Goal: Task Accomplishment & Management: Complete application form

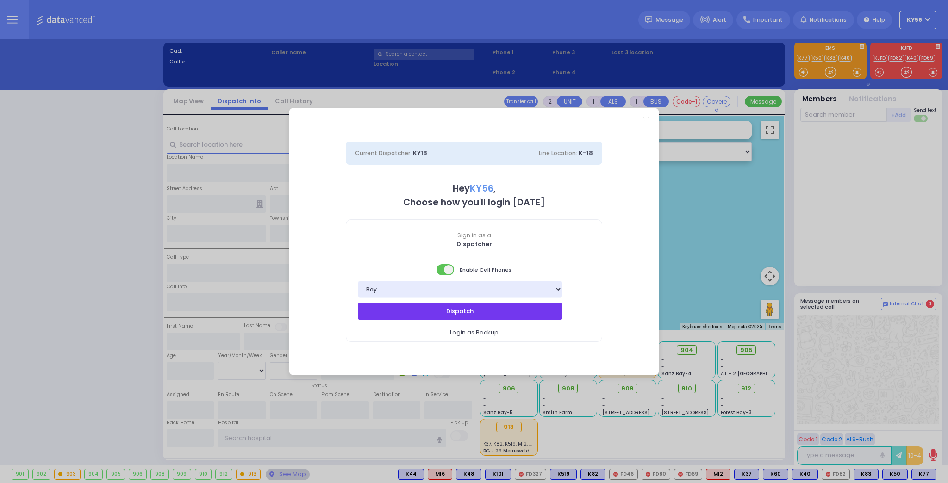
click at [428, 310] on button "Dispatch" at bounding box center [460, 312] width 204 height 18
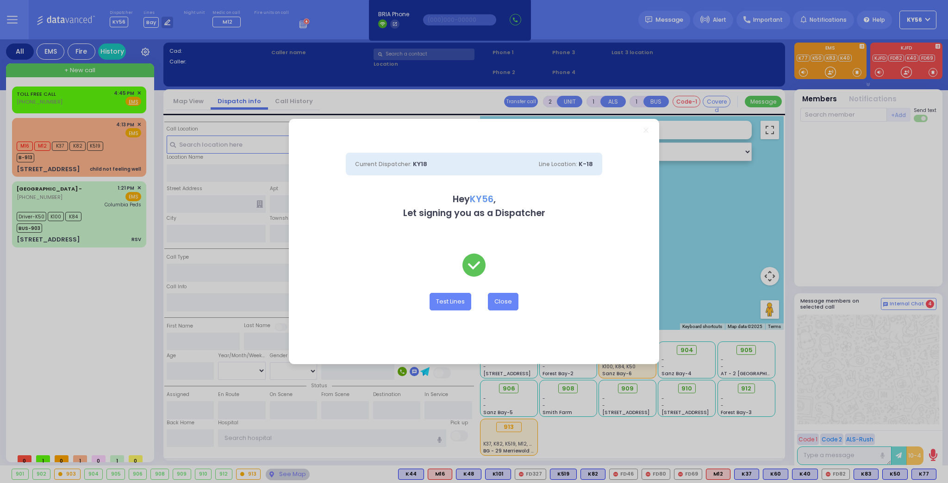
click at [81, 100] on div "Current Dispatcher: KY18 Line Location: K-18 Hey KY56 , Let signing you as a Di…" at bounding box center [474, 241] width 948 height 483
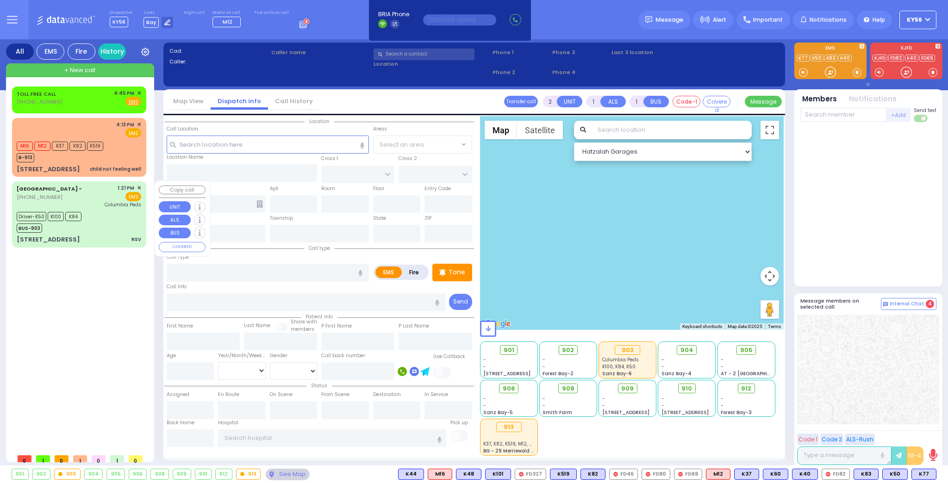
click at [108, 237] on div "[STREET_ADDRESS] RSV" at bounding box center [79, 239] width 124 height 9
type input "6"
select select
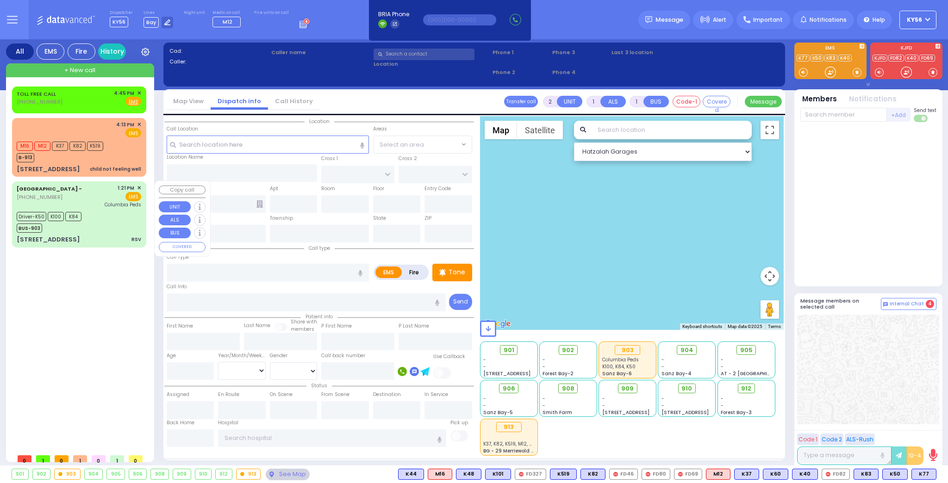
type input "RSV"
radio input "true"
type input "[PERSON_NAME]"
type input "1"
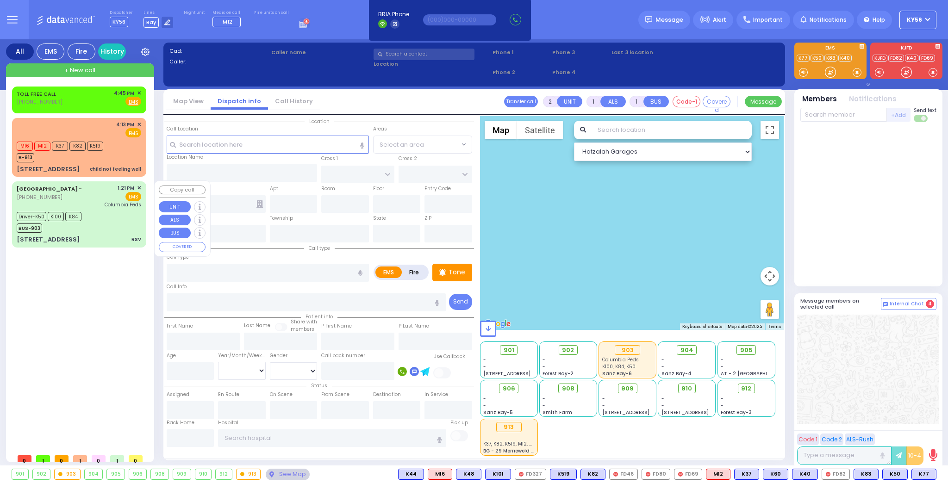
select select "Month"
select select "[DEMOGRAPHIC_DATA]"
type input "13:21"
type input "13:24"
type input "13:25"
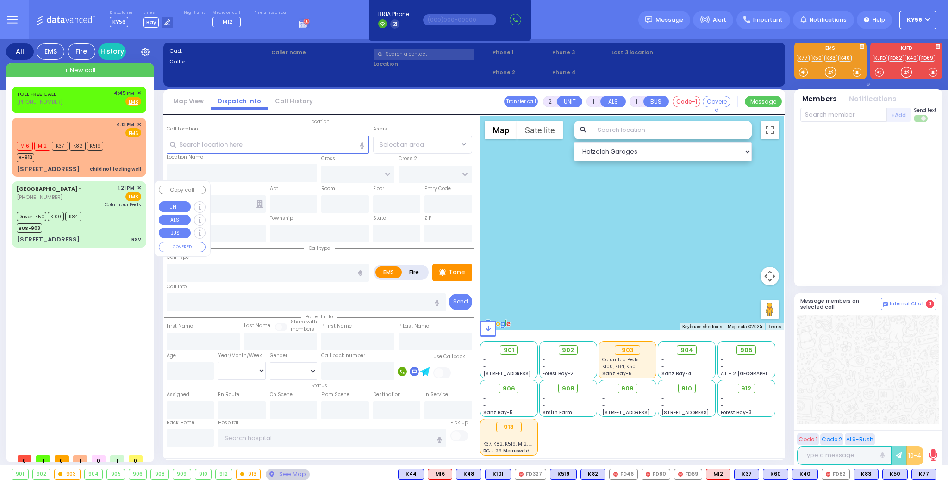
type input "13:42"
type input "14:31"
type input "14:41"
type input "[GEOGRAPHIC_DATA]"
select select "Hatzalah Garages"
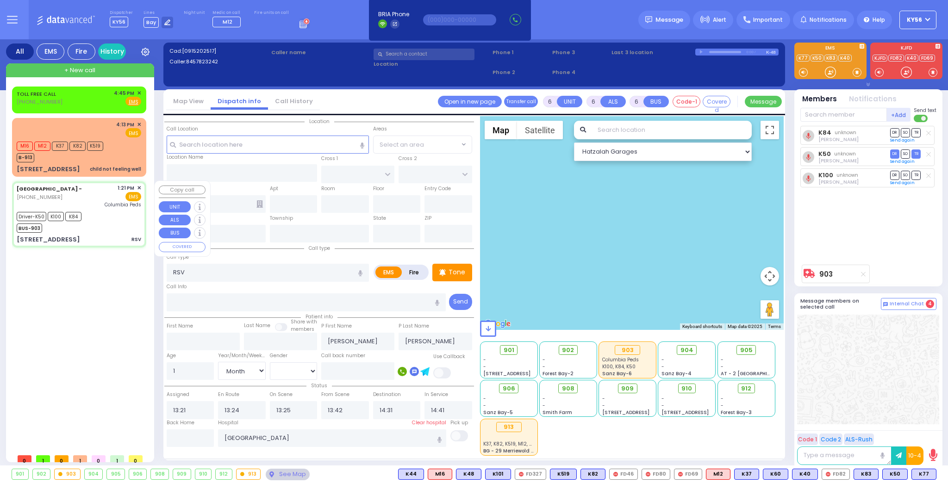
type input "[STREET_ADDRESS]"
type input "9"
type input "Arncliffe"
type input "[GEOGRAPHIC_DATA]"
type input "2205"
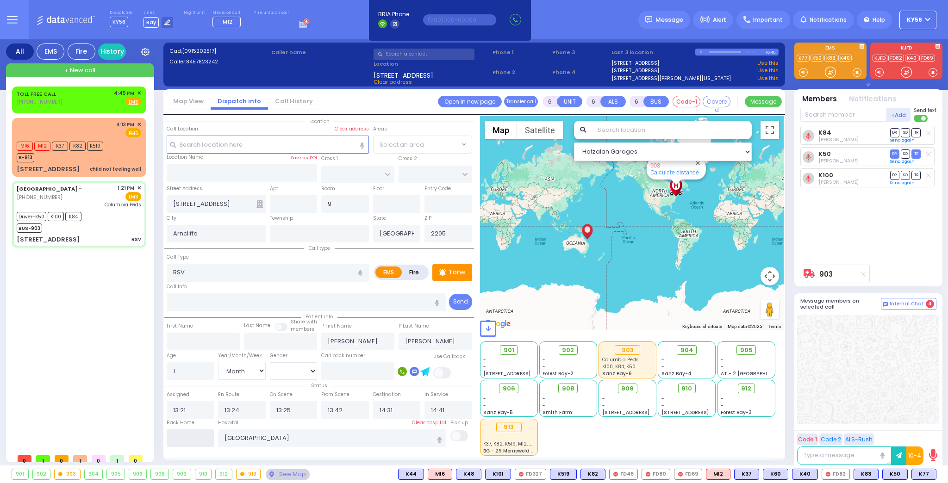
click at [192, 436] on input "text" at bounding box center [191, 438] width 48 height 18
type input "16:52"
select select
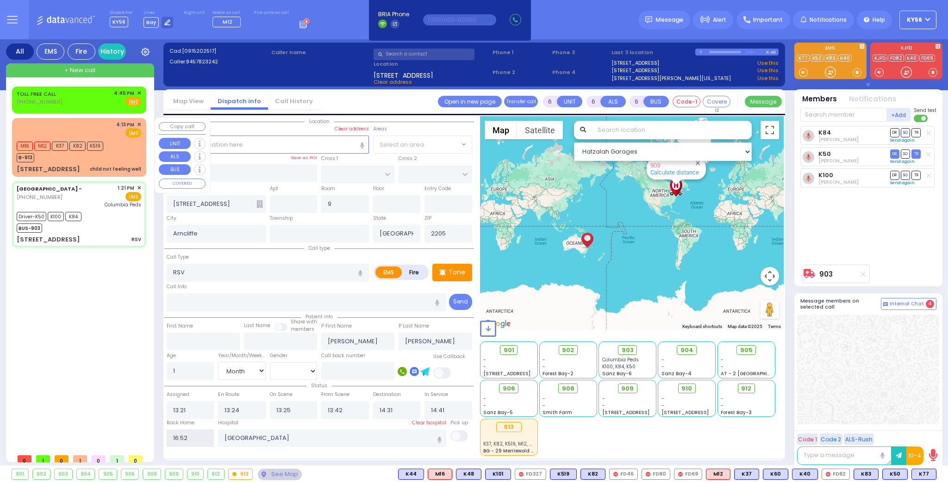
radio input "true"
select select
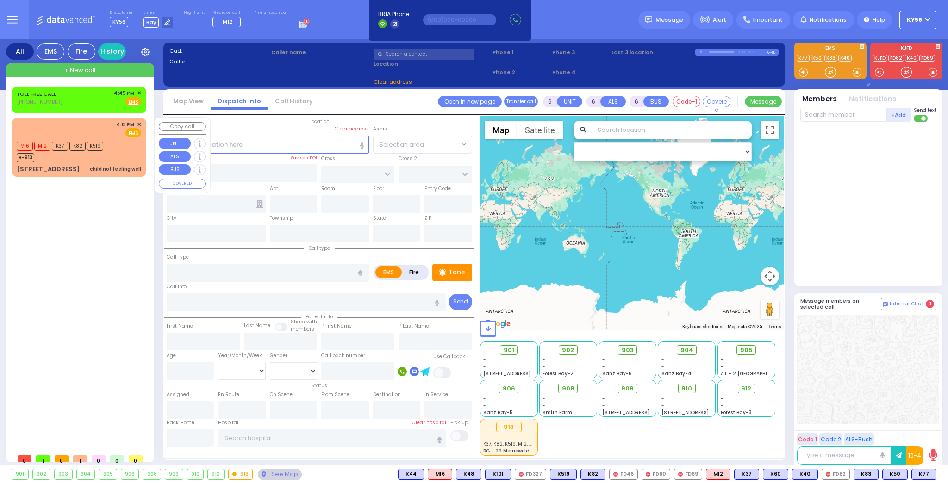
click at [72, 165] on div "[STREET_ADDRESS] child not feeling well" at bounding box center [79, 169] width 124 height 9
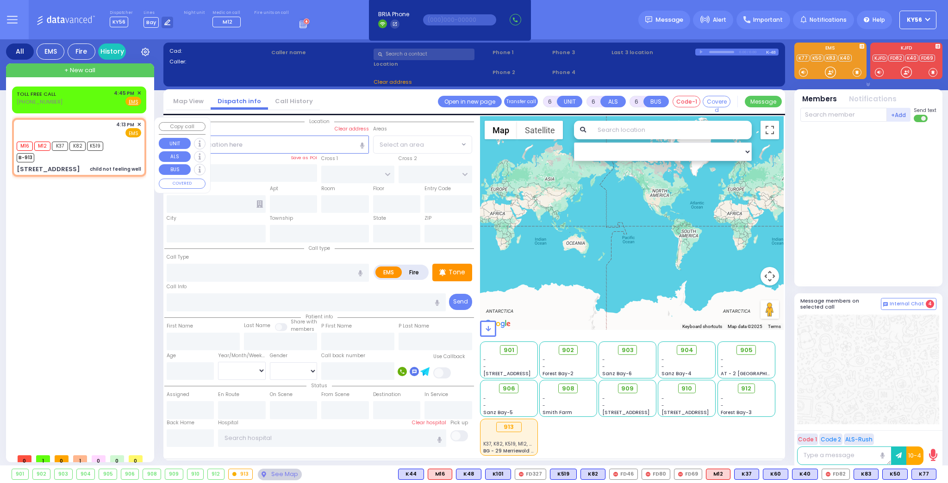
type input "2"
type input "1"
select select
type input "child not feeling well"
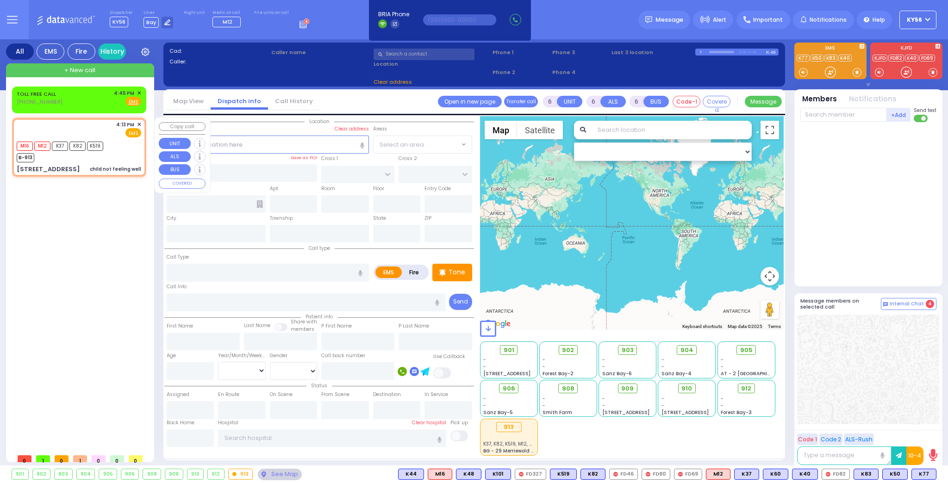
radio input "true"
select select
type input "16:13"
select select "Hatzalah Garages"
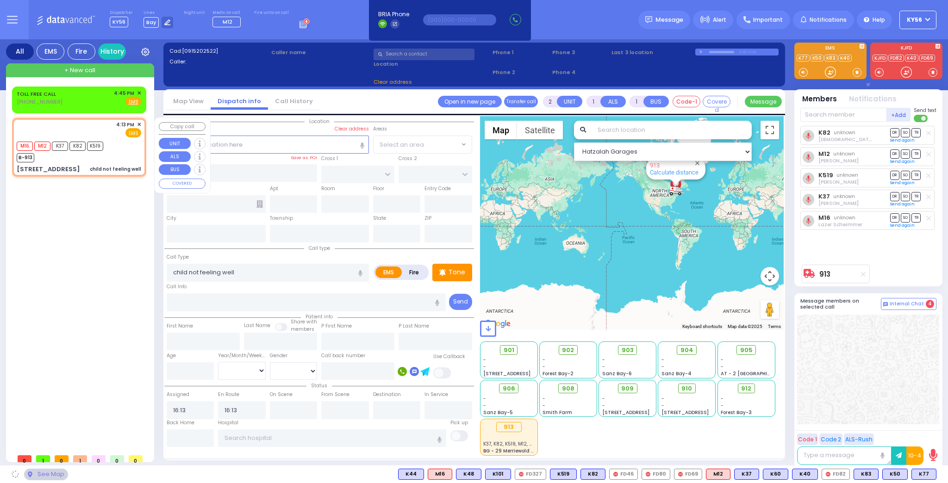
type input "DUELK AVE"
type input "[STREET_ADDRESS]"
type input "Monroe"
type input "[US_STATE]"
type input "10950"
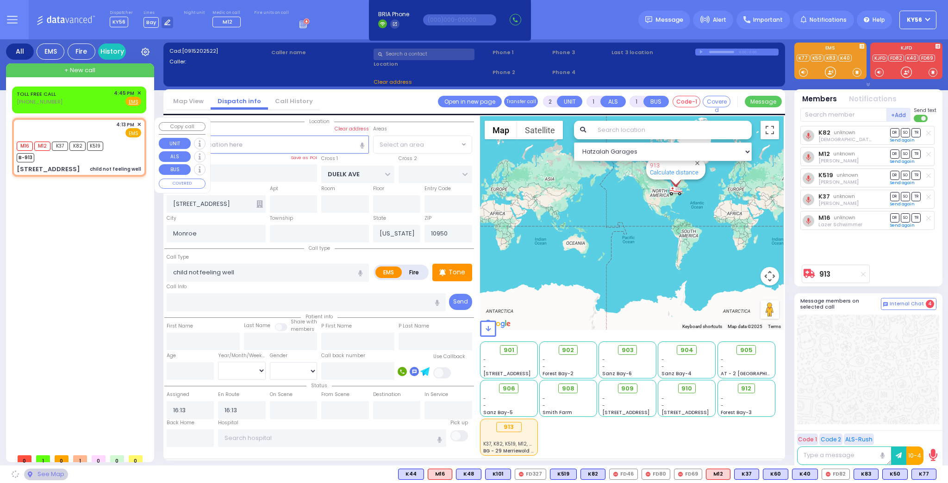
select select "[GEOGRAPHIC_DATA]"
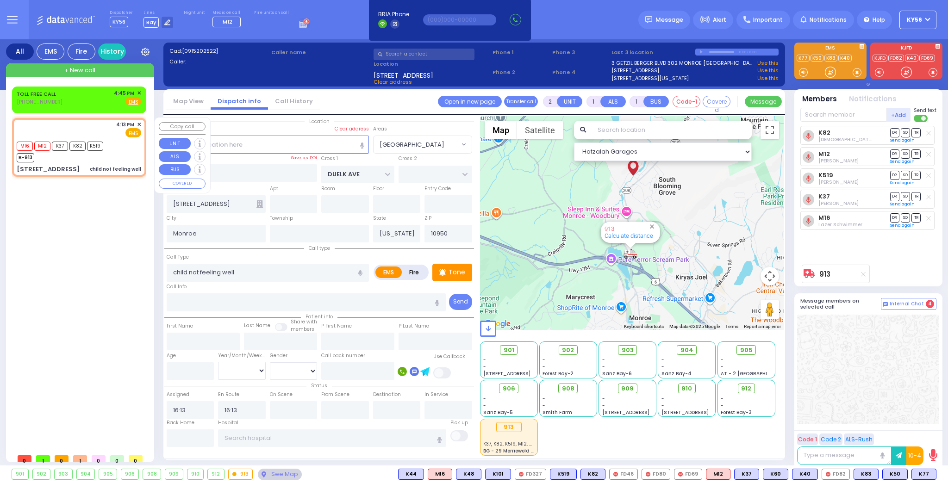
click at [106, 166] on div "child not feeling well" at bounding box center [115, 169] width 51 height 7
select select
radio input "true"
select select
select select "Hatzalah Garages"
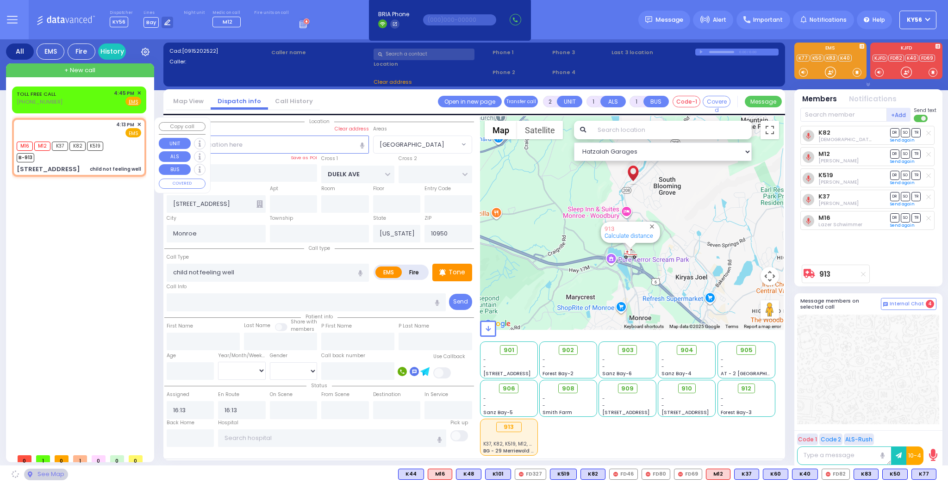
select select "[GEOGRAPHIC_DATA]"
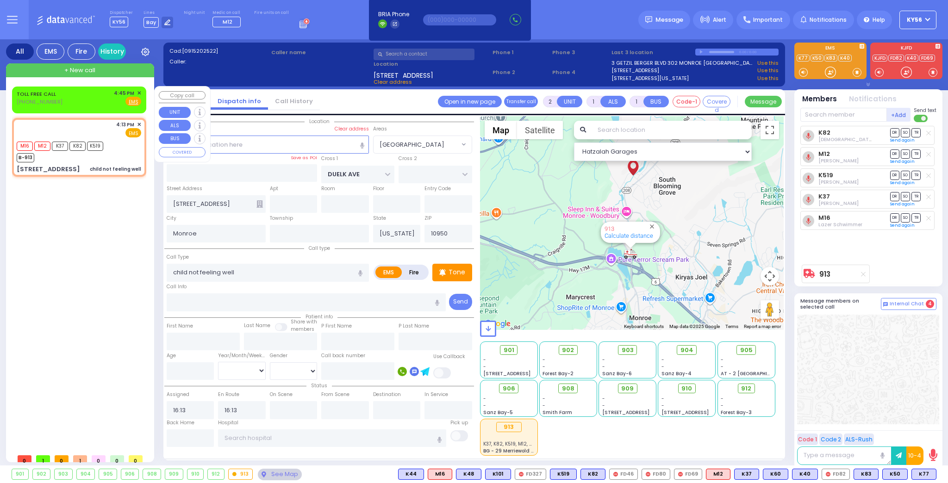
click at [139, 92] on span "✕" at bounding box center [139, 93] width 4 height 8
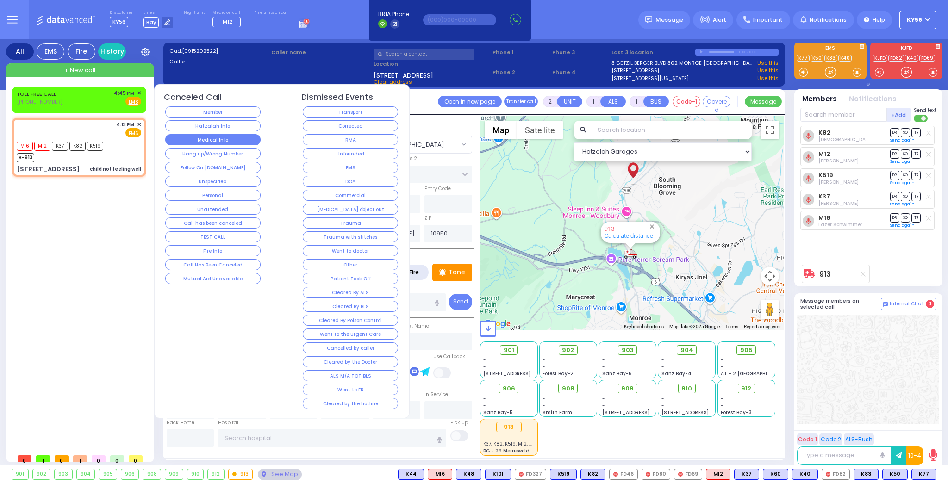
click at [213, 142] on button "Medical Info" at bounding box center [212, 139] width 95 height 11
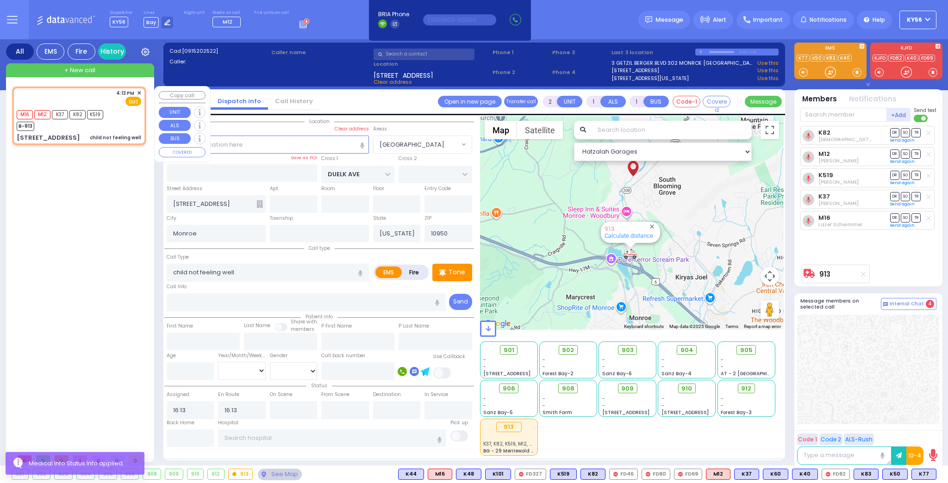
click at [110, 131] on div "4:13 PM ✕ EMS M16 M12" at bounding box center [79, 116] width 130 height 56
select select
radio input "true"
select select
select select "Hatzalah Garages"
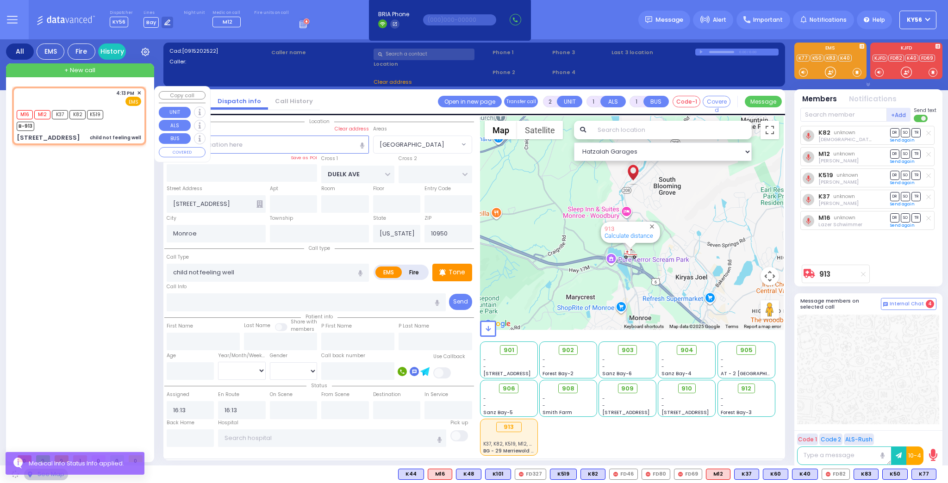
select select "[GEOGRAPHIC_DATA]"
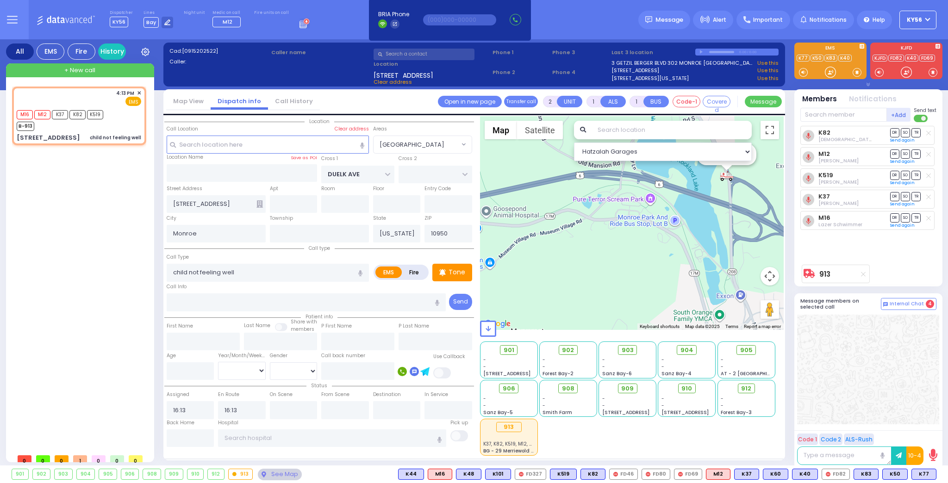
drag, startPoint x: 609, startPoint y: 258, endPoint x: 512, endPoint y: 269, distance: 97.8
click at [514, 269] on div "913 Calculate distance" at bounding box center [632, 223] width 304 height 214
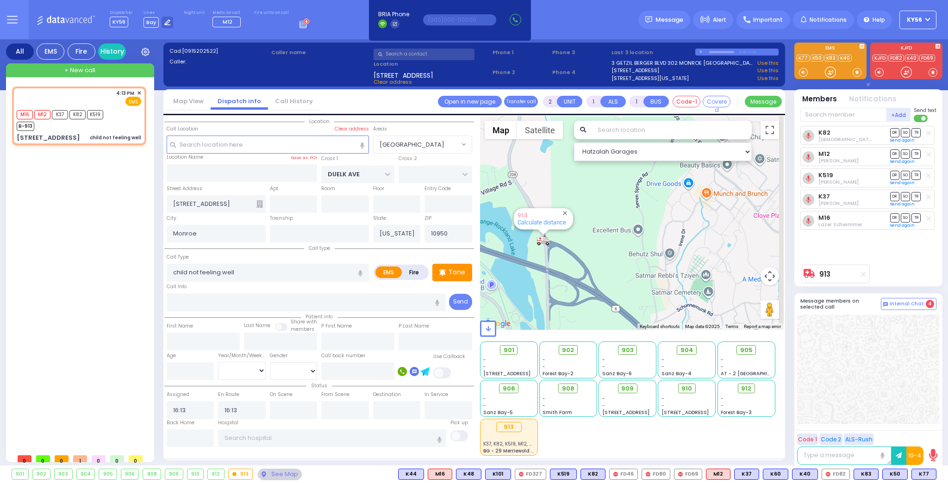
drag, startPoint x: 556, startPoint y: 222, endPoint x: 516, endPoint y: 267, distance: 61.0
click at [516, 267] on div "913 Calculate distance" at bounding box center [632, 223] width 304 height 214
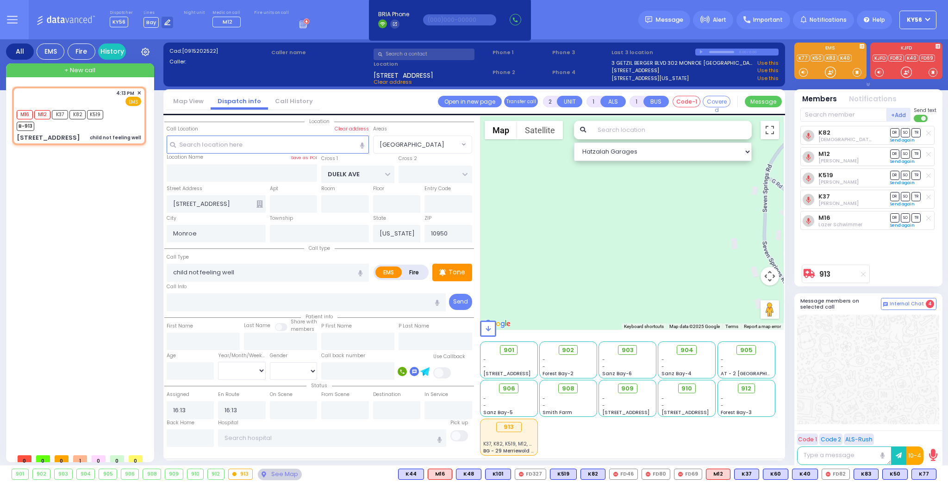
drag, startPoint x: 532, startPoint y: 258, endPoint x: 603, endPoint y: 205, distance: 88.6
click at [601, 222] on div "913 Calculate distance" at bounding box center [632, 223] width 304 height 214
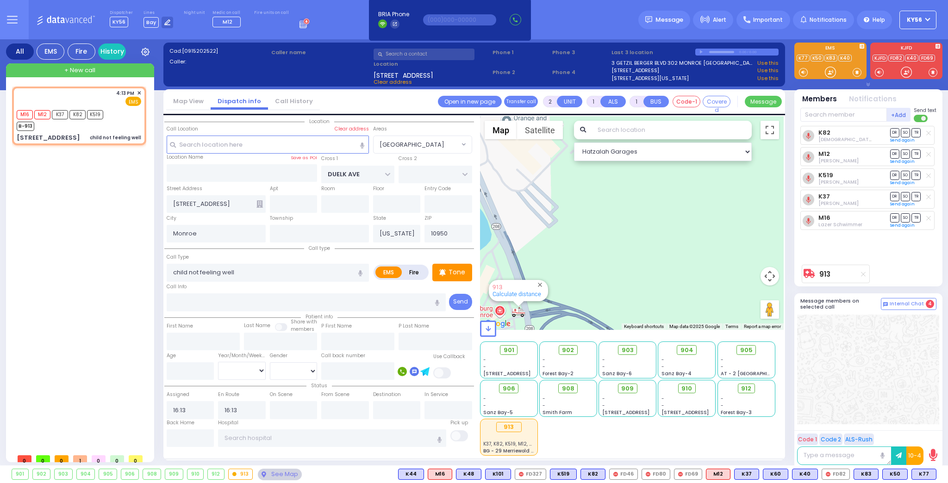
drag, startPoint x: 547, startPoint y: 268, endPoint x: 580, endPoint y: 217, distance: 61.6
click at [580, 218] on div "913 Calculate distance" at bounding box center [632, 223] width 304 height 214
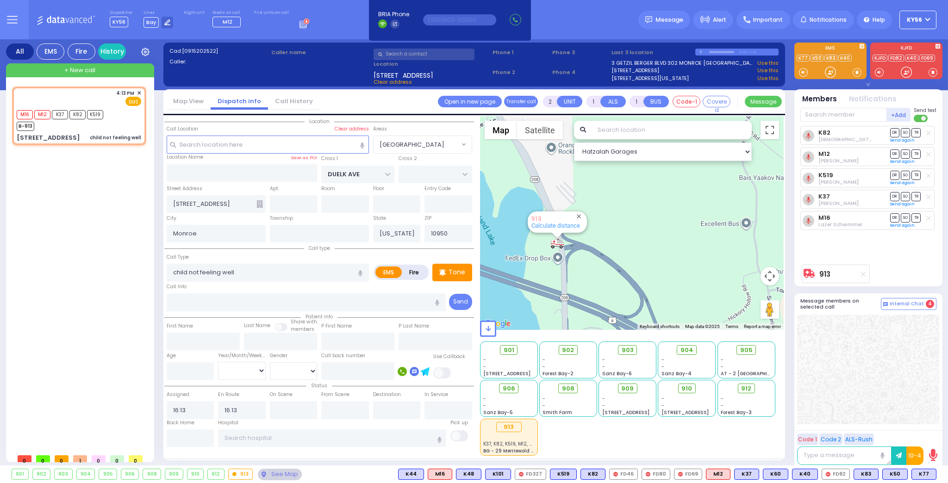
click at [394, 52] on input "text" at bounding box center [423, 55] width 101 height 12
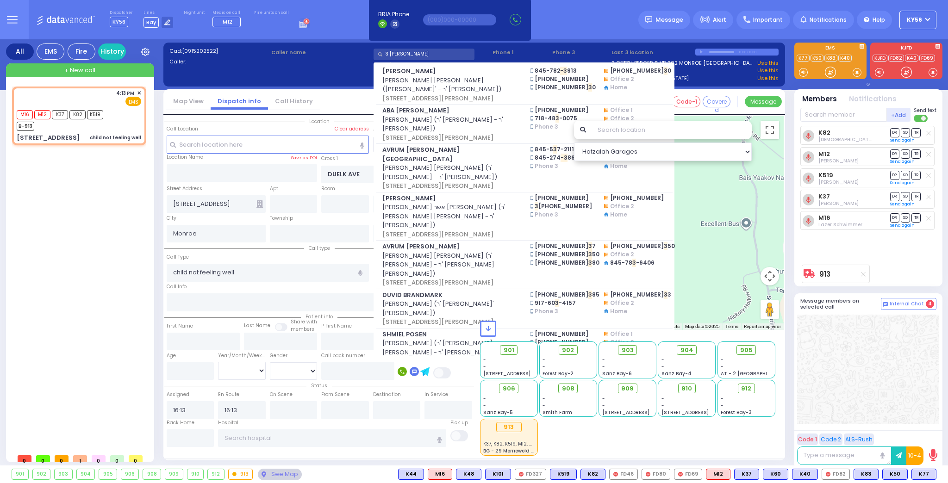
click at [406, 55] on input "3 [PERSON_NAME]" at bounding box center [423, 55] width 101 height 12
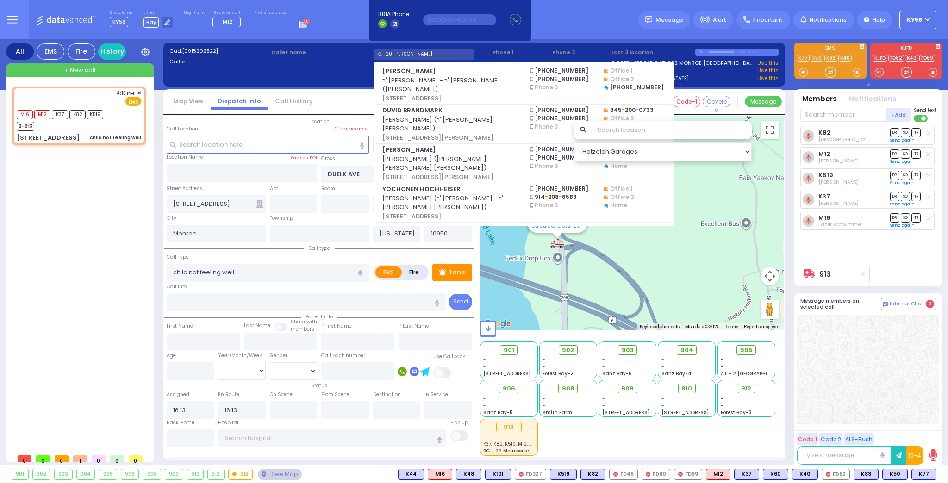
click at [400, 52] on input "20 [PERSON_NAME]" at bounding box center [423, 55] width 101 height 12
type input "2"
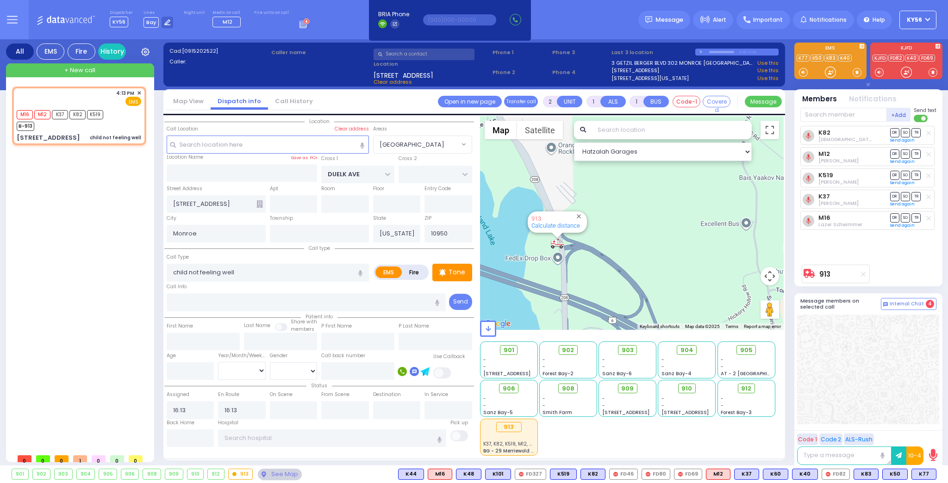
click at [82, 211] on div "4:13 PM ✕ M16 M12 K37" at bounding box center [81, 268] width 138 height 363
click at [452, 474] on button at bounding box center [449, 474] width 5 height 10
click at [447, 409] on icon at bounding box center [443, 408] width 10 height 10
click at [447, 421] on icon at bounding box center [443, 420] width 10 height 10
click at [447, 433] on icon at bounding box center [443, 433] width 10 height 10
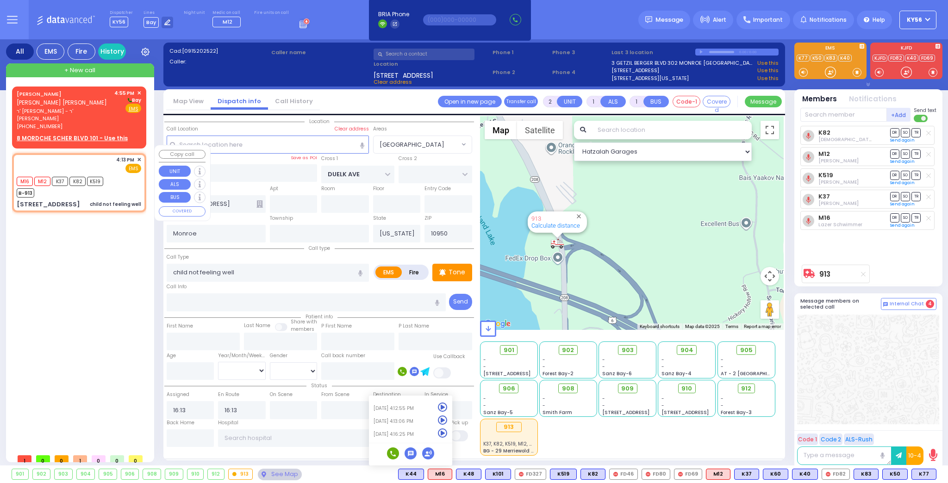
click at [93, 279] on div "[PERSON_NAME] [PERSON_NAME] [PERSON_NAME] ר' [PERSON_NAME] - ר' [PERSON_NAME] […" at bounding box center [81, 268] width 138 height 363
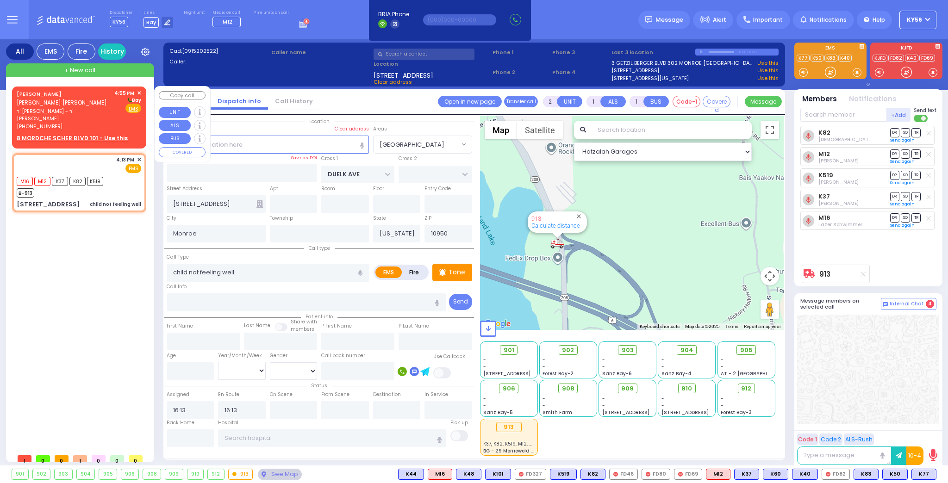
click at [65, 111] on span "ר' [PERSON_NAME] - ר' [PERSON_NAME]" at bounding box center [64, 114] width 94 height 15
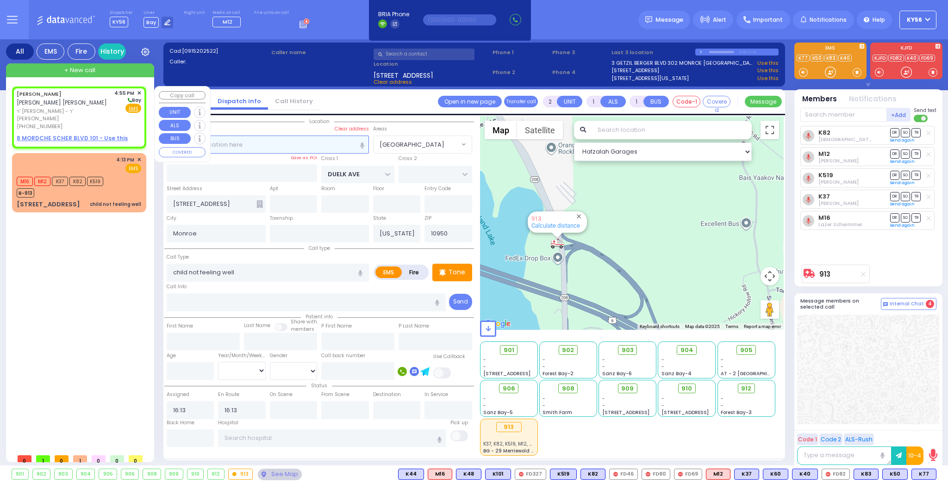
select select
radio input "true"
type input "[PERSON_NAME]"
select select
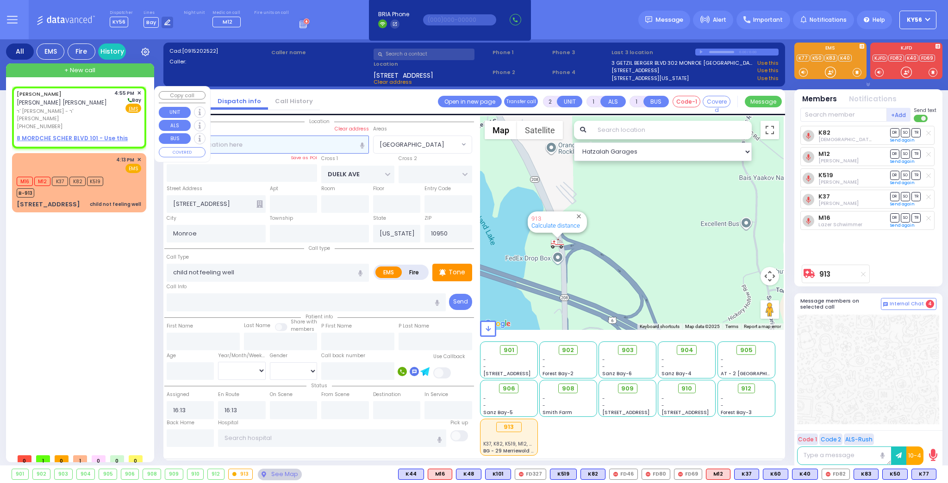
type input "16:55"
select select "Hatzalah Garages"
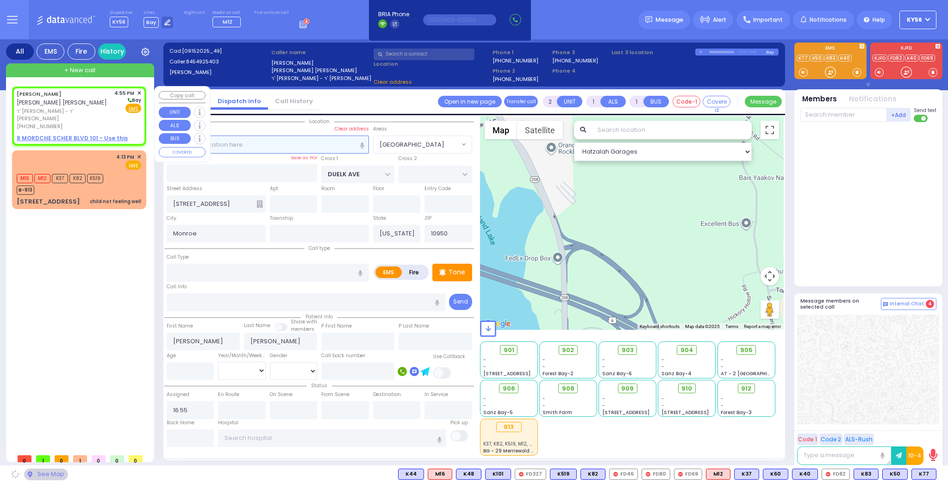
select select
radio input "true"
select select
select select "Hatzalah Garages"
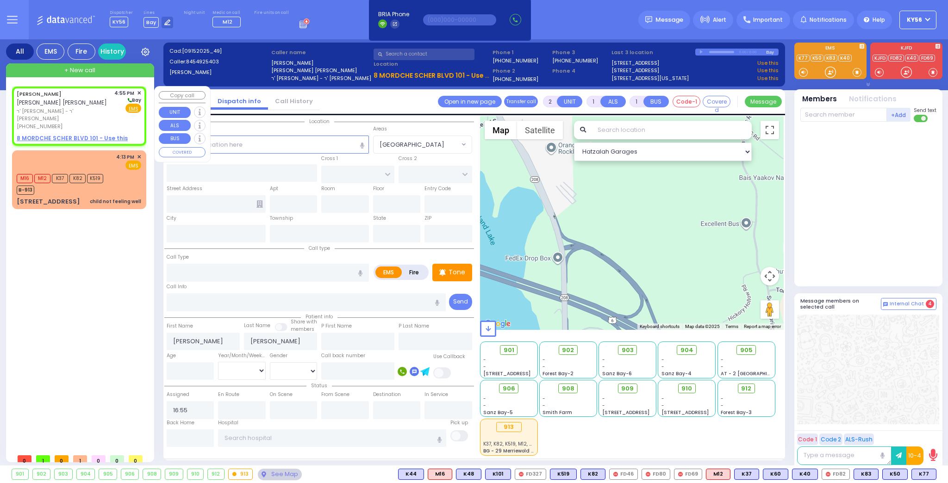
click at [71, 134] on u "8 MORDCHE SCHER BLVD 101 - Use this" at bounding box center [72, 138] width 111 height 8
select select
radio input "true"
select select
select select "Hatzalah Garages"
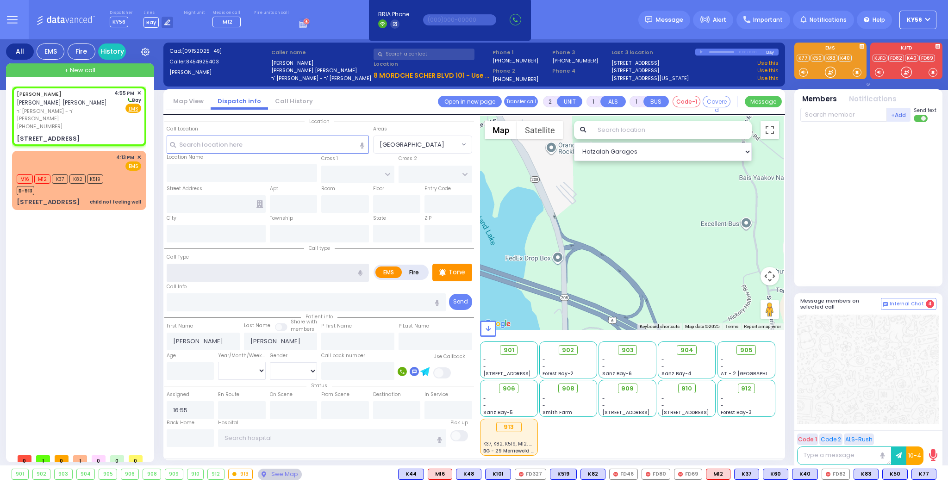
click at [219, 271] on input "text" at bounding box center [268, 273] width 202 height 18
select select
radio input "true"
select select
select select "Hatzalah Garages"
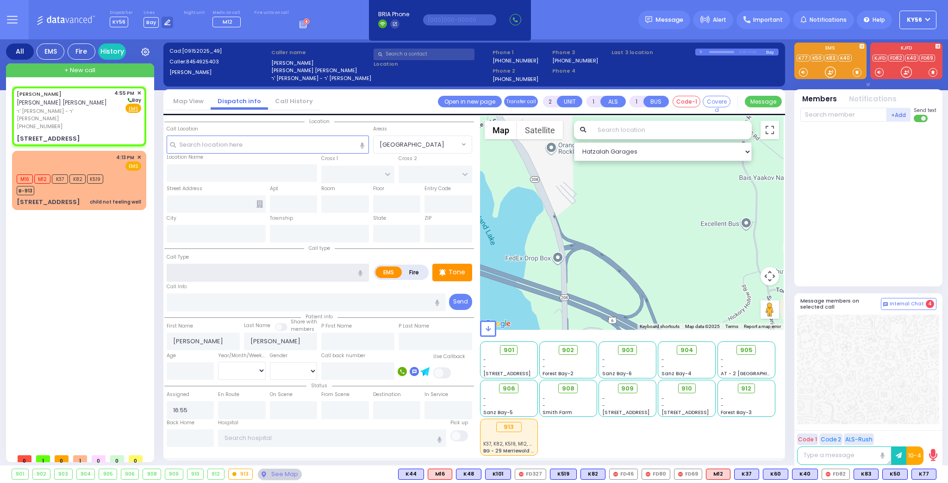
type input "[PERSON_NAME] LN"
type input "SCHUNNEMUNK RD"
type input "8 MORDCHE SCHER BLVD"
type input "101"
type input "[PERSON_NAME]"
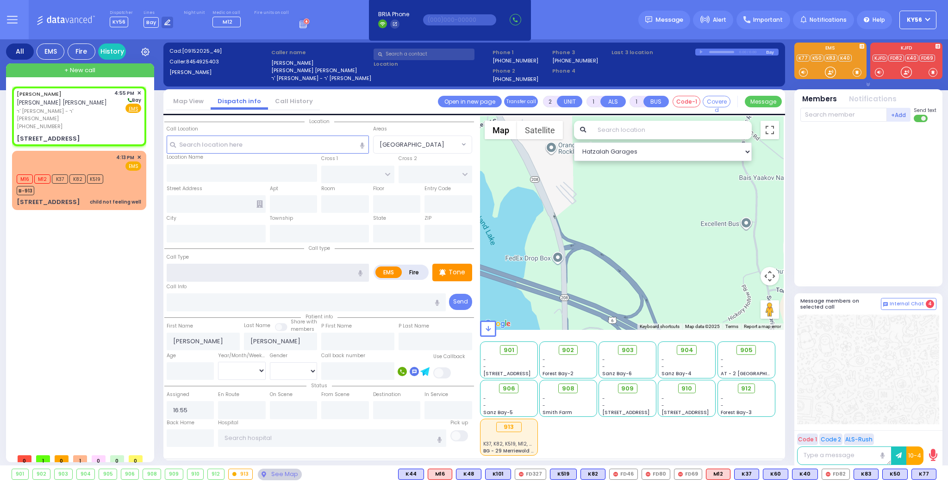
type input "[US_STATE]"
type input "10950"
select select "SECTION 2"
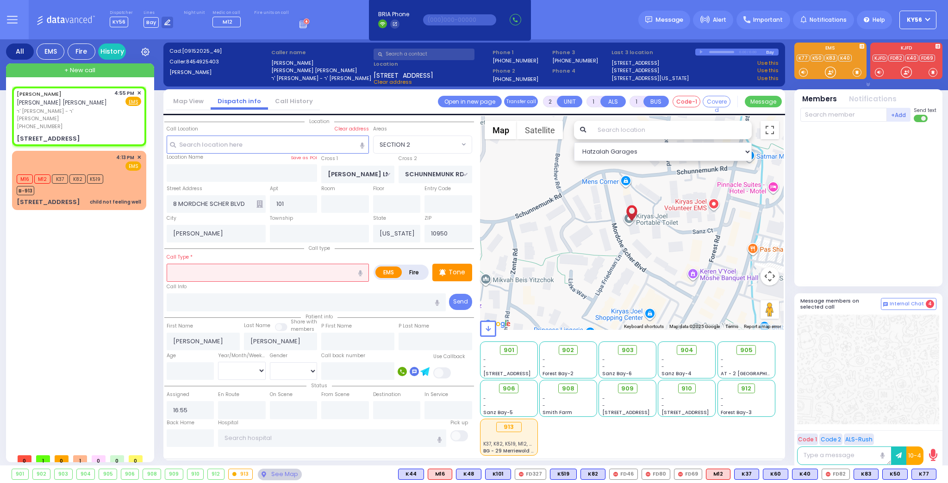
select select
radio input "true"
select select
select select "Hatzalah Garages"
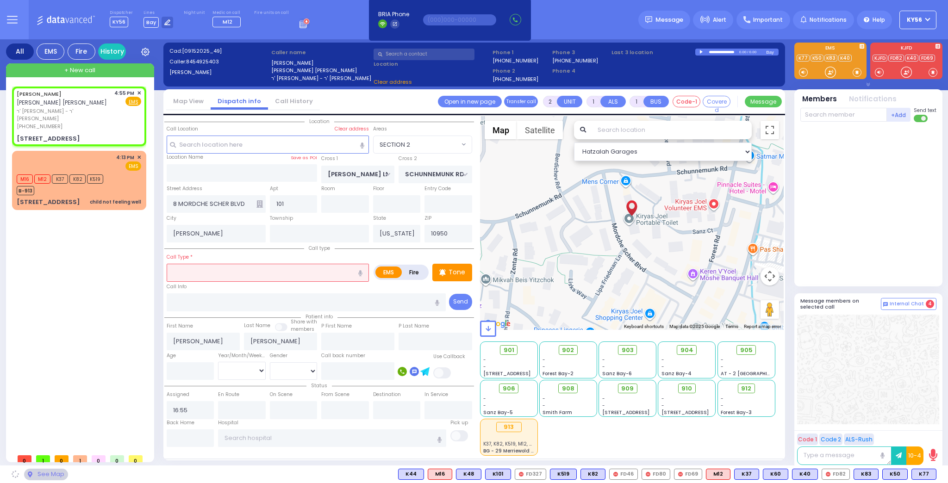
type input "P"
select select "SECTION 2"
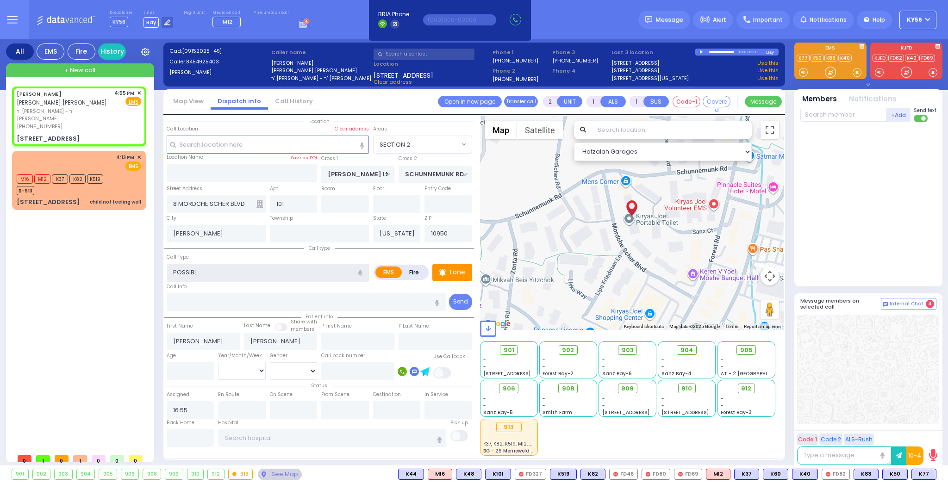
type input "POSSIBLE"
select select
radio input "true"
select select
select select "Hatzalah Garages"
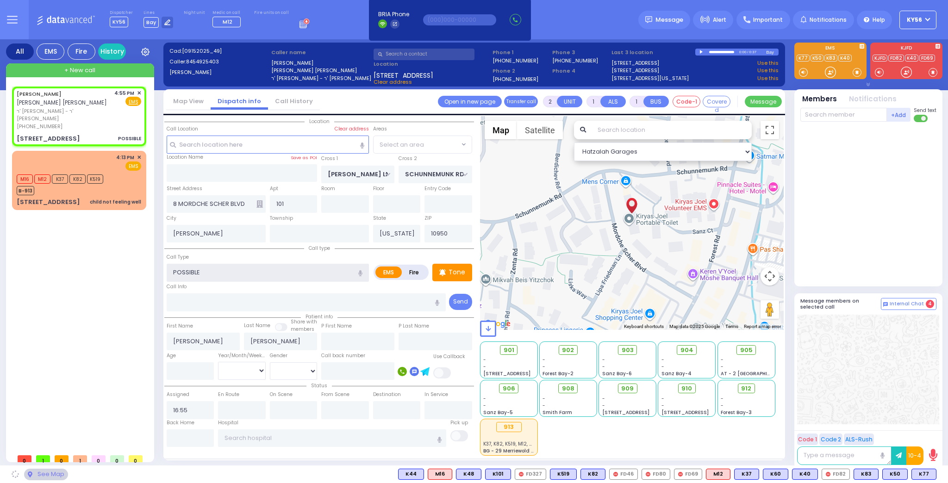
select select "SECTION 2"
type input "POSSIBLE FRACTURE"
select select
radio input "true"
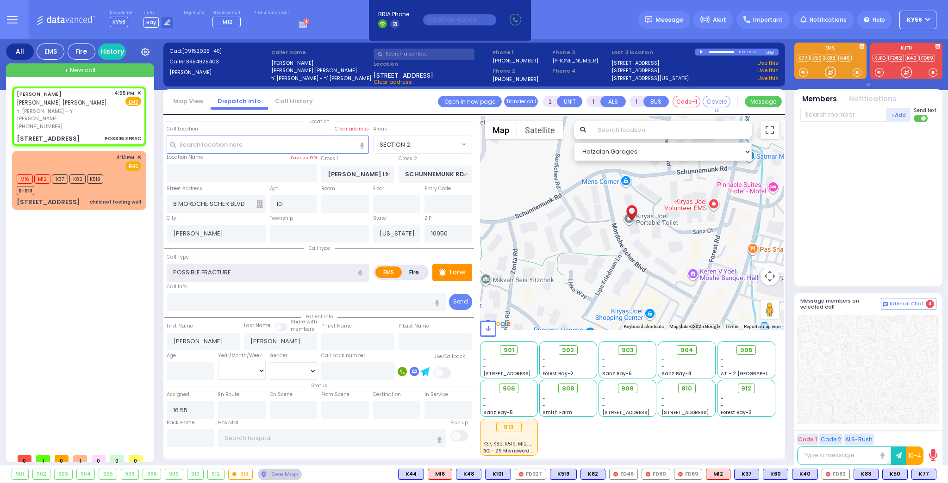
select select
select select "Hatzalah Garages"
select select "SECTION 2"
select select
radio input "true"
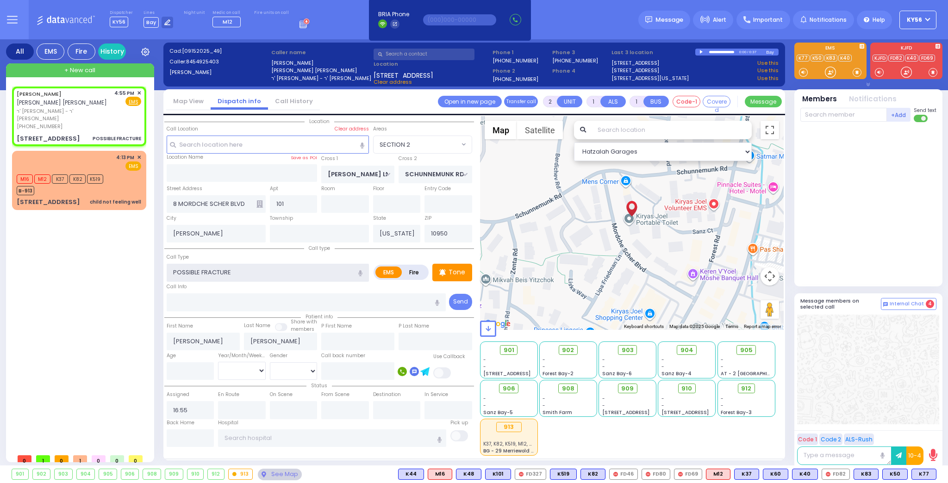
select select
select select "Hatzalah Garages"
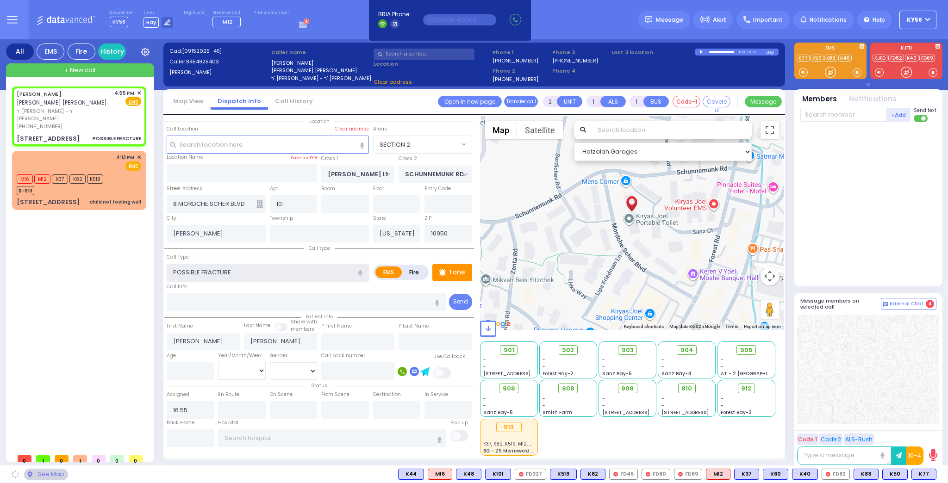
select select "SECTION 2"
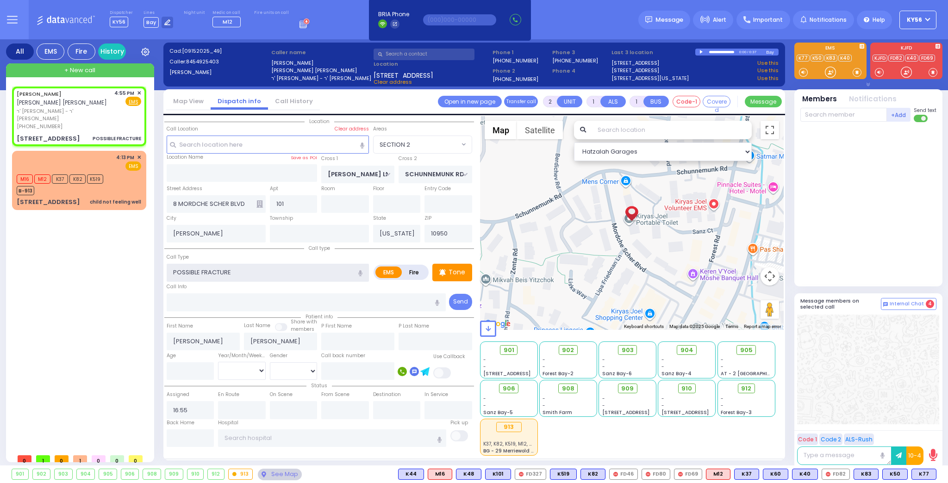
type input "POSSIBLE FRACTURE"
click at [192, 367] on input "number" at bounding box center [191, 371] width 48 height 18
select select
radio input "true"
type input "8"
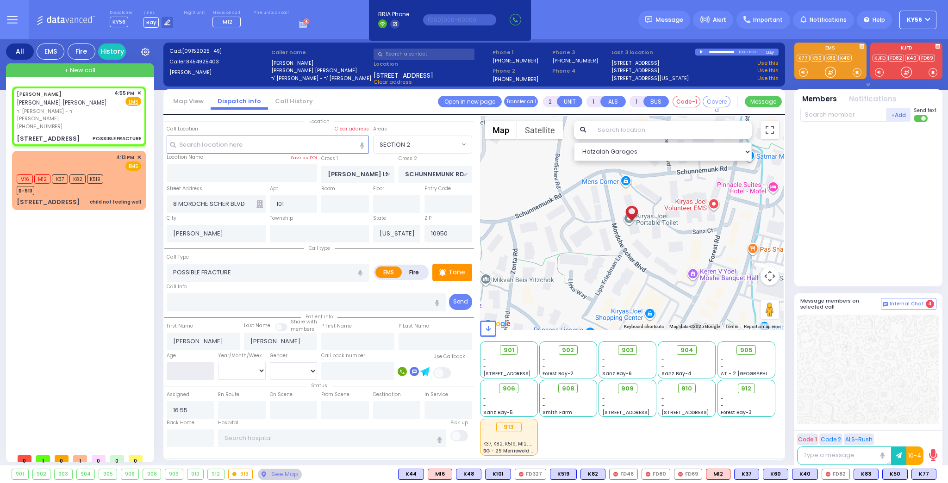
select select
select select "Hatzalah Garages"
select select "SECTION 2"
type input "8"
click at [226, 372] on select "Year Month Week Day" at bounding box center [242, 371] width 48 height 18
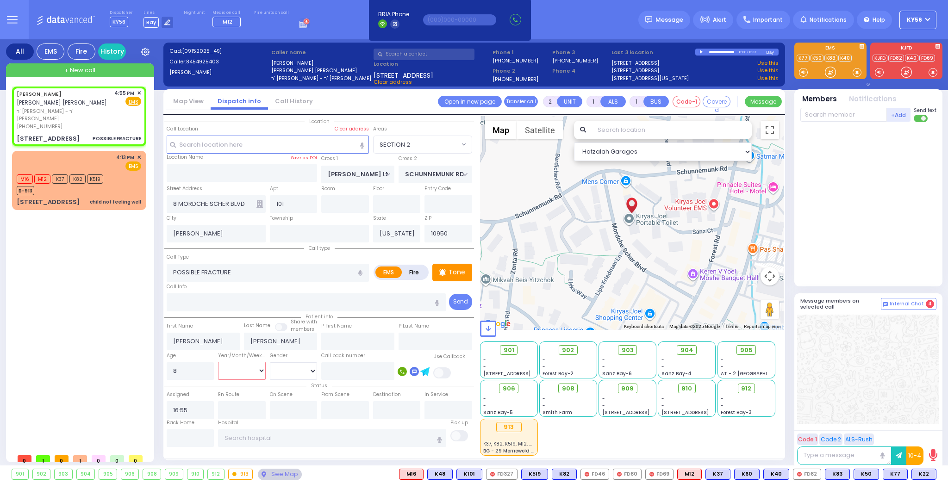
select select "Year"
click at [218, 362] on select "Year Month Week Day" at bounding box center [242, 371] width 48 height 18
select select
radio input "true"
select select
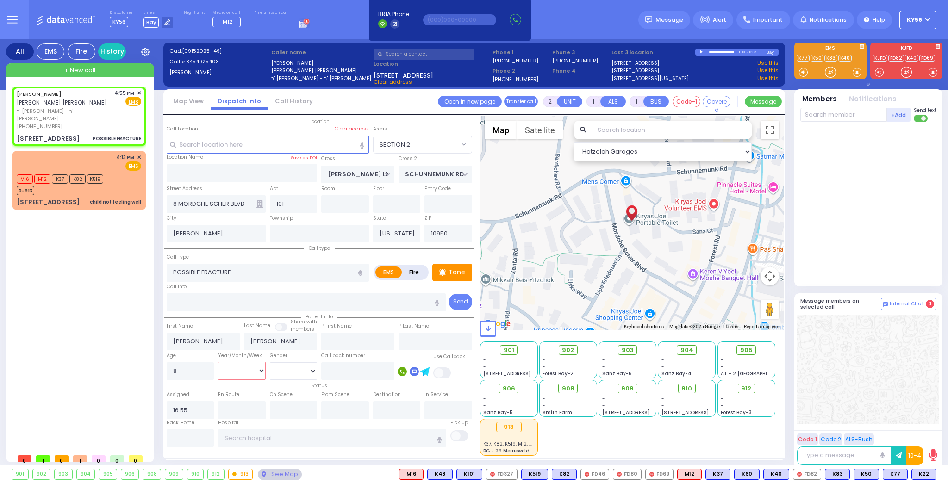
select select "Hatzalah Garages"
select select "SECTION 2"
select select
radio input "true"
select select "Year"
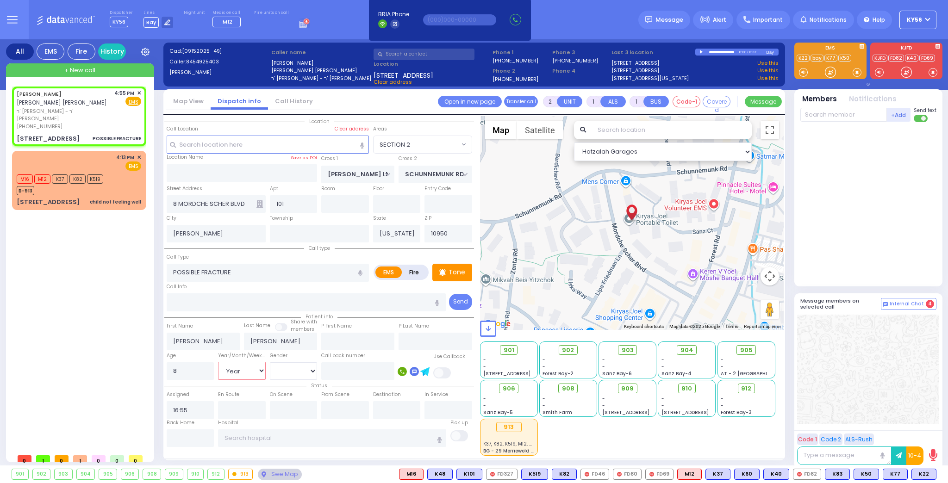
select select "SECTION 2"
select select "Hatzalah Garages"
click at [922, 476] on span "K22" at bounding box center [923, 474] width 24 height 10
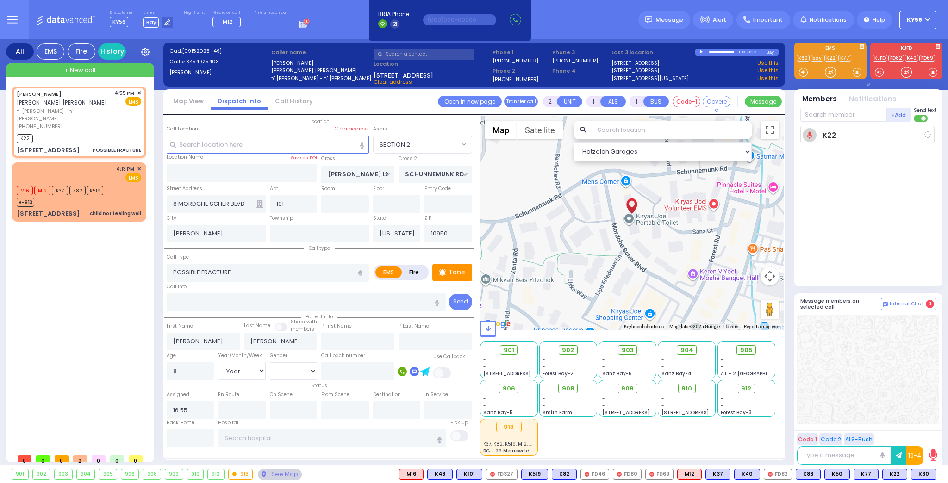
select select
radio input "true"
select select "Year"
type input "16:56"
select select "SECTION 2"
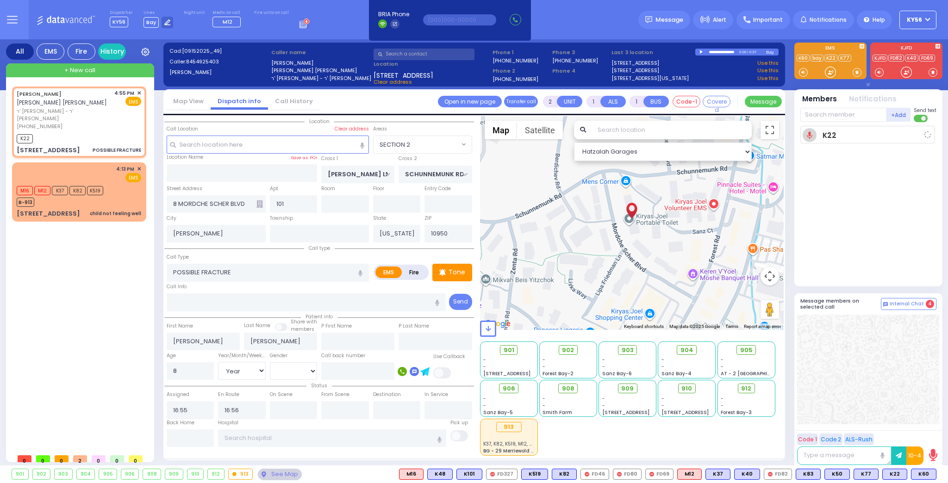
select select "Hatzalah Garages"
click at [923, 477] on span "K60" at bounding box center [923, 474] width 25 height 10
select select
radio input "true"
select select "Year"
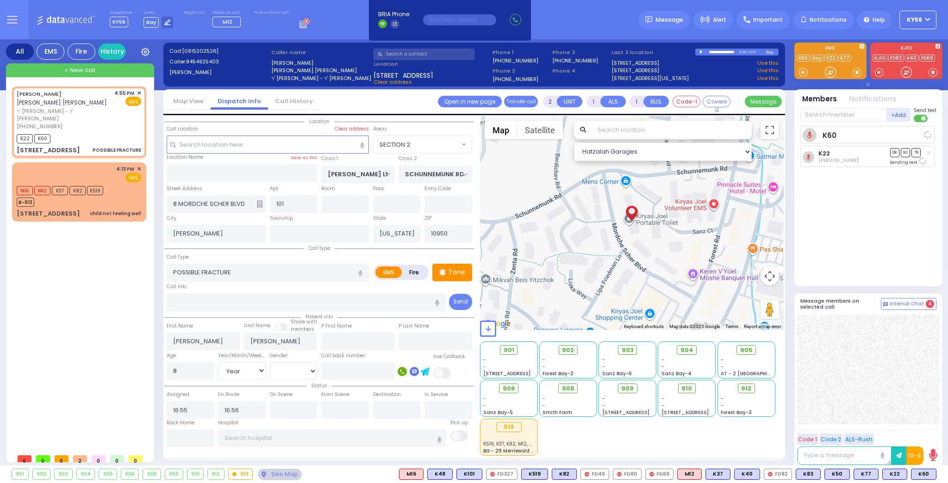
select select "Hatzalah Garages"
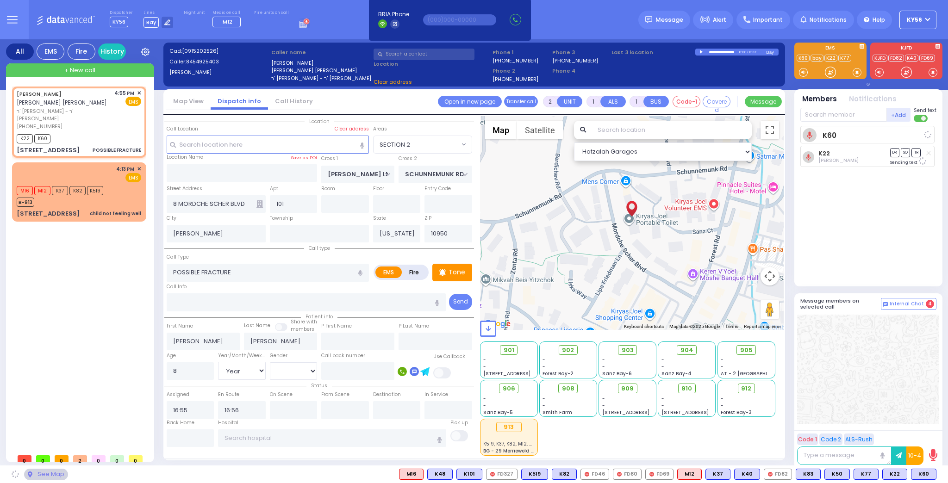
select select "SECTION 2"
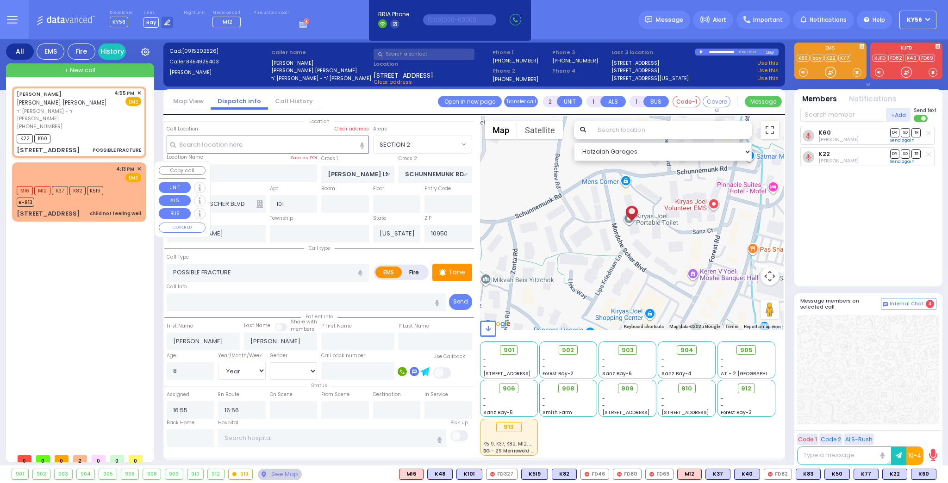
click at [82, 167] on div "4:13 PM ✕ EMS" at bounding box center [79, 173] width 124 height 17
select select
type input "child not feeling well"
radio input "true"
select select
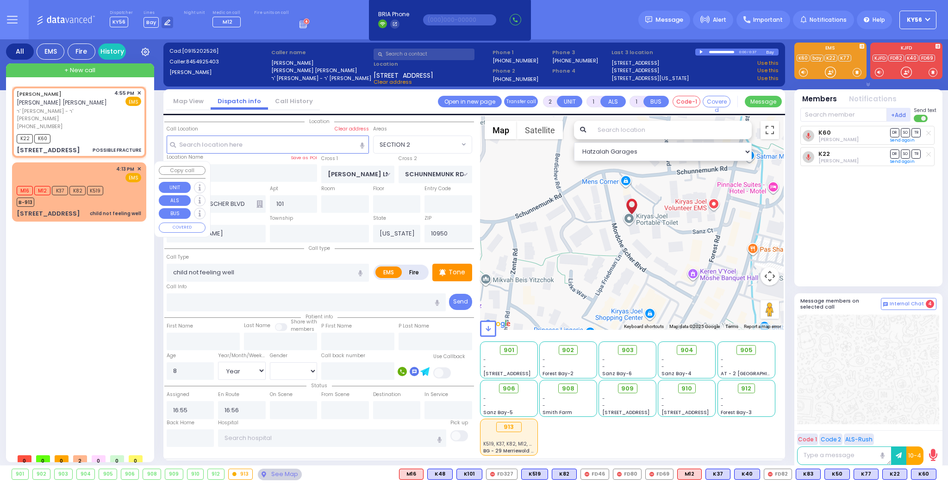
type input "16:13"
select select "Hatzalah Garages"
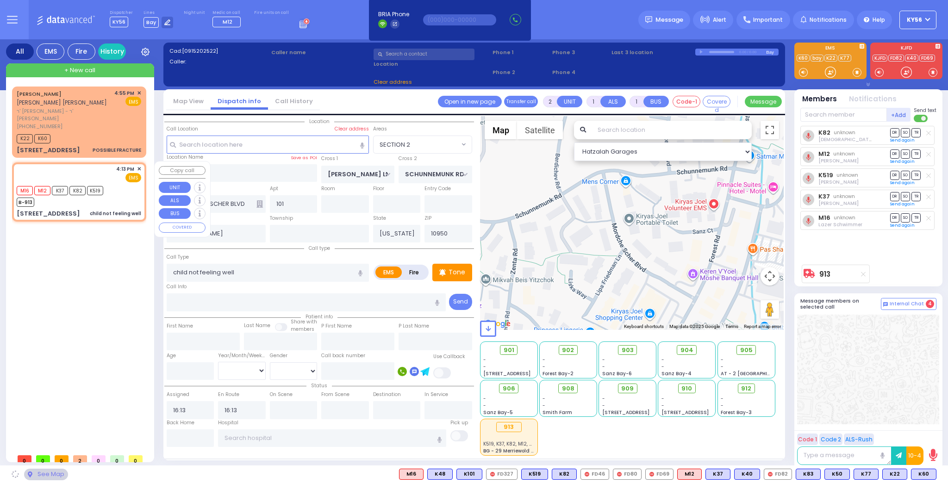
type input "DUELK AVE"
type input "[STREET_ADDRESS]"
type input "Monroe"
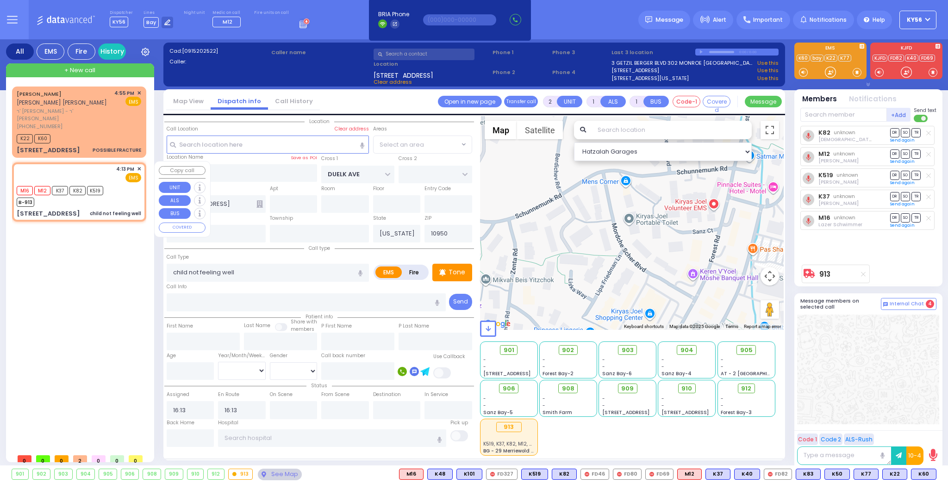
select select "[GEOGRAPHIC_DATA]"
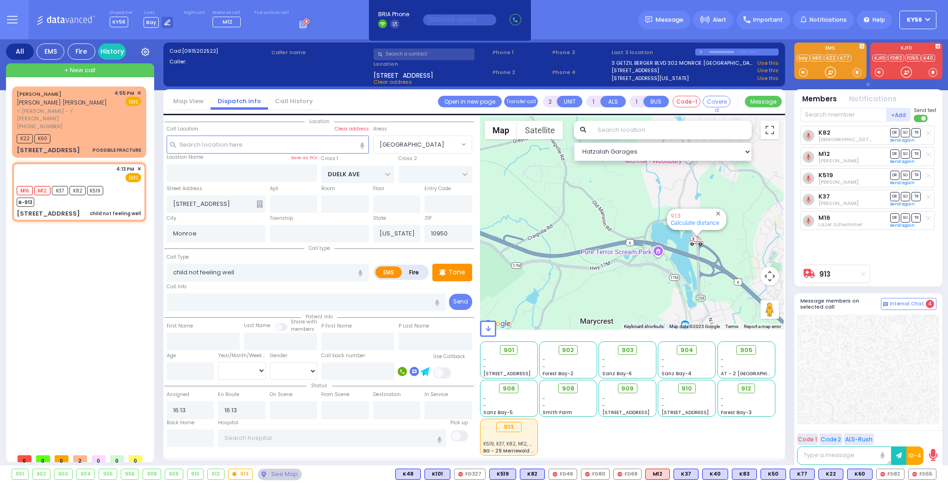
drag, startPoint x: 569, startPoint y: 253, endPoint x: 496, endPoint y: 242, distance: 73.9
click at [506, 244] on div "913 Calculate distance" at bounding box center [632, 223] width 304 height 214
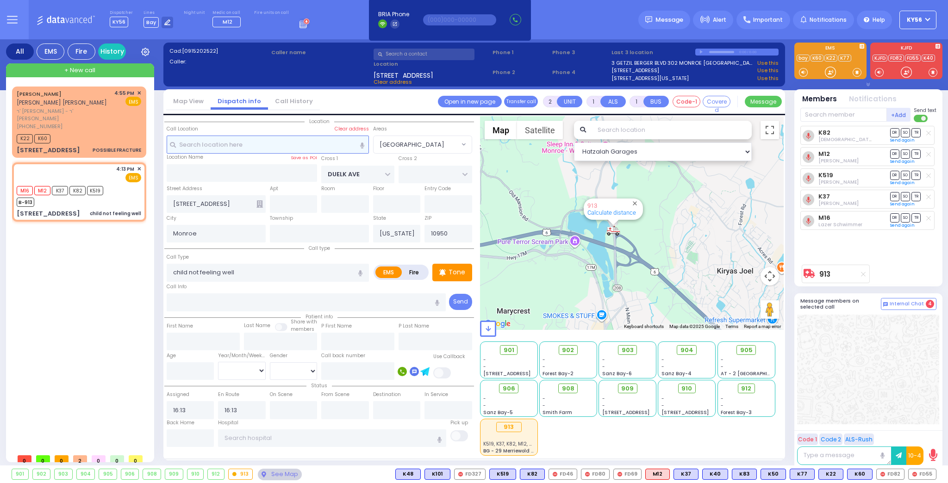
click at [307, 142] on input "text" at bounding box center [268, 145] width 202 height 18
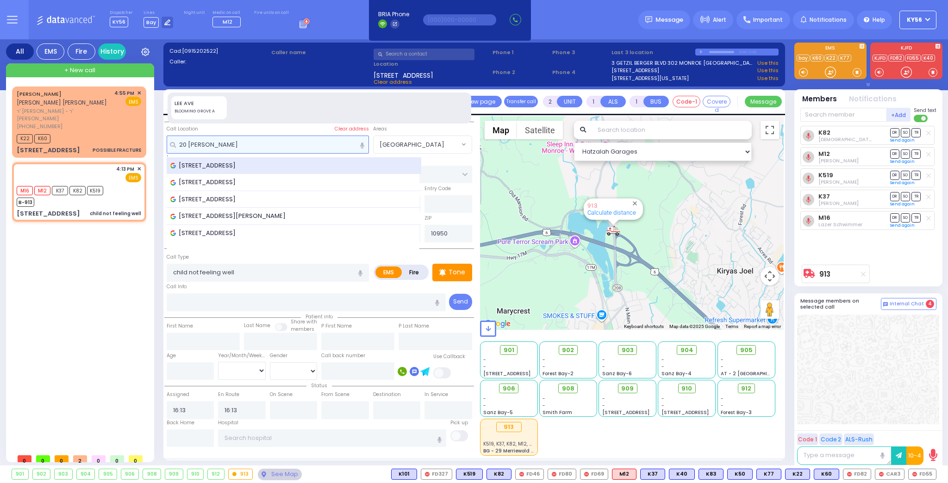
type input "20 [PERSON_NAME]"
drag, startPoint x: 246, startPoint y: 165, endPoint x: 253, endPoint y: 159, distance: 9.8
click at [253, 159] on div "[STREET_ADDRESS]" at bounding box center [294, 165] width 254 height 17
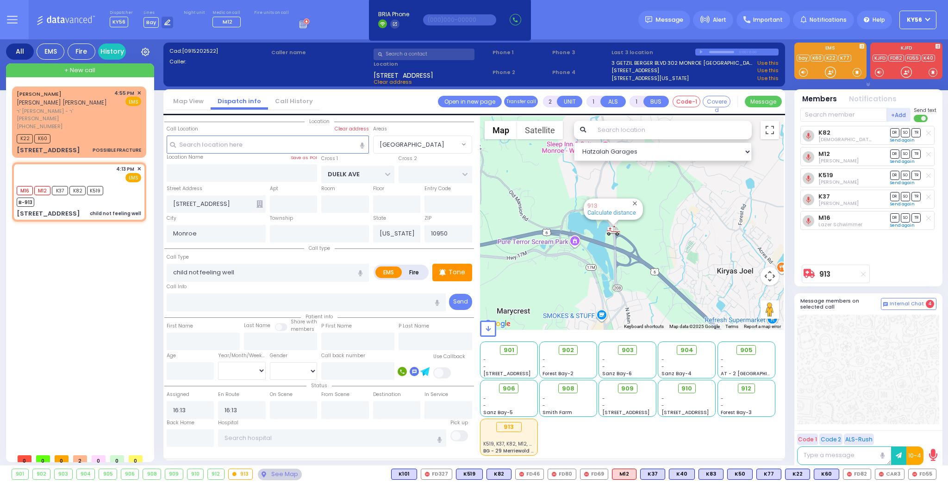
select select
radio input "true"
select select
select select "Hatzalah Garages"
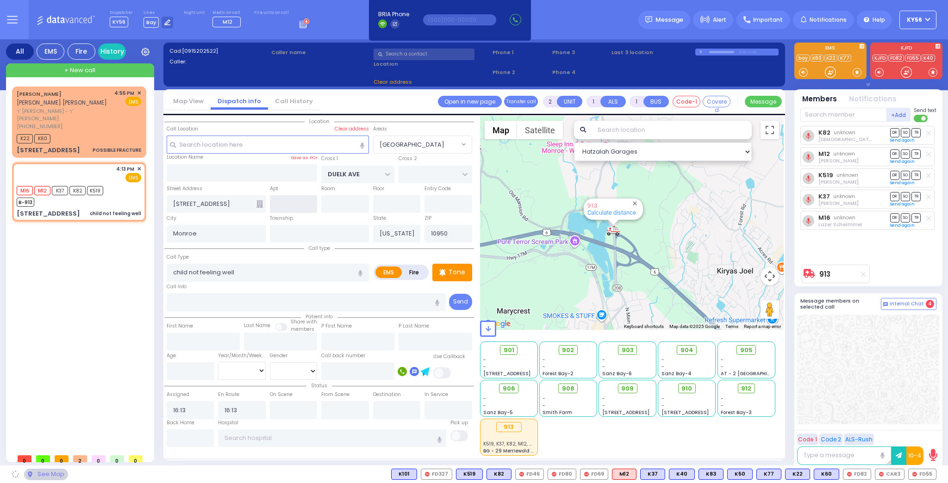
type input "[STREET_ADDRESS]"
select select "[GEOGRAPHIC_DATA]"
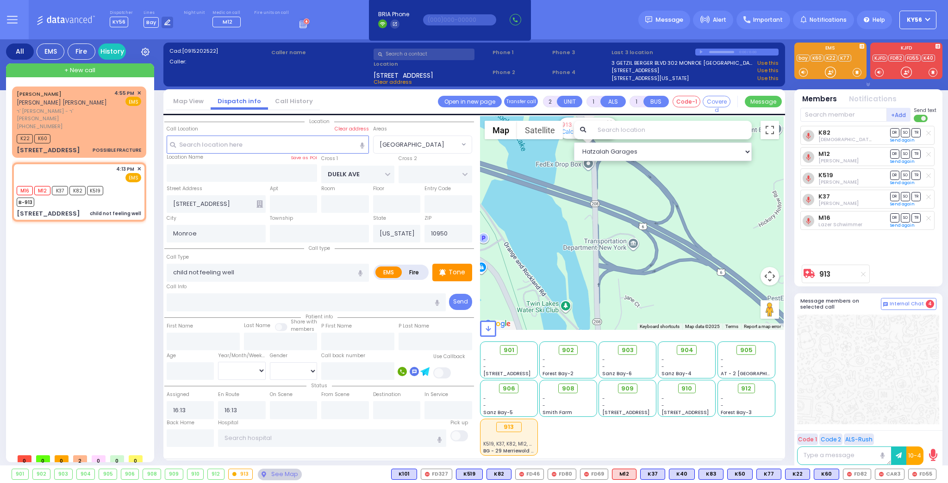
drag, startPoint x: 614, startPoint y: 188, endPoint x: 630, endPoint y: 214, distance: 30.7
click at [628, 213] on div "913 Calculate distance" at bounding box center [632, 223] width 304 height 214
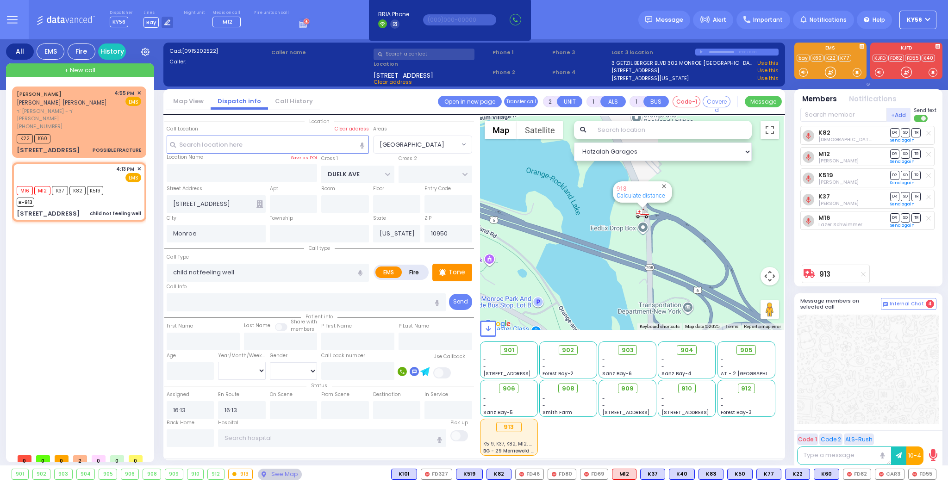
drag, startPoint x: 659, startPoint y: 222, endPoint x: 699, endPoint y: 254, distance: 50.7
click at [698, 254] on div "913 Calculate distance" at bounding box center [632, 223] width 304 height 214
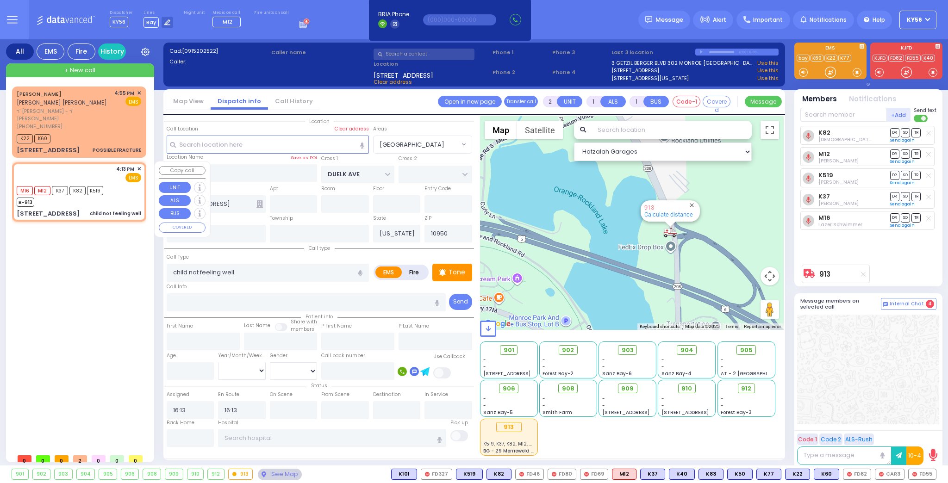
click at [113, 198] on div "M16 M12 K37 K82 K519 B-913" at bounding box center [79, 195] width 124 height 23
select select
radio input "true"
select select
select select "Hatzalah Garages"
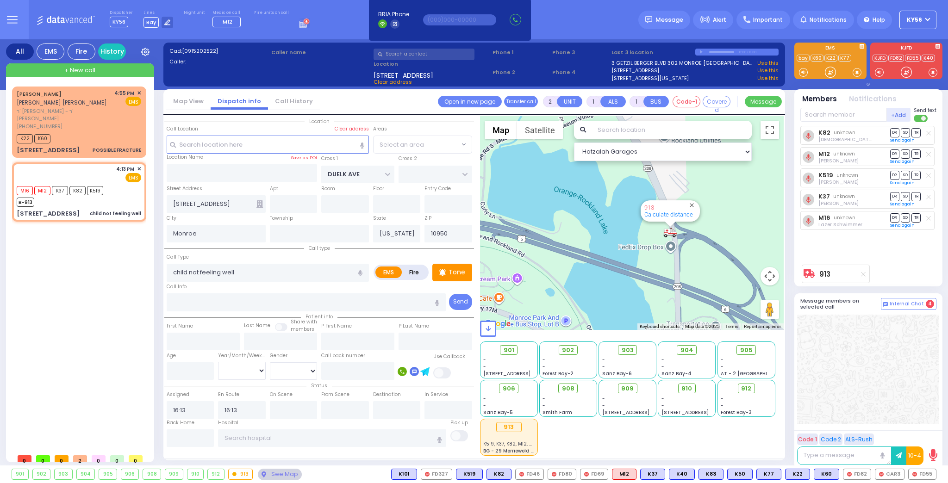
select select "[GEOGRAPHIC_DATA]"
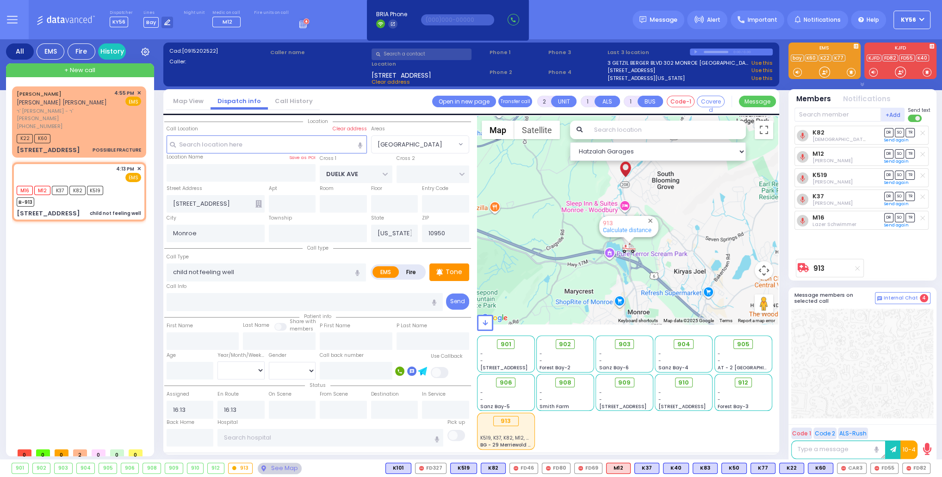
click at [911, 26] on div at bounding box center [873, 33] width 183 height 21
click at [908, 24] on div at bounding box center [873, 33] width 183 height 21
click at [923, 20] on button "KY56" at bounding box center [911, 20] width 37 height 19
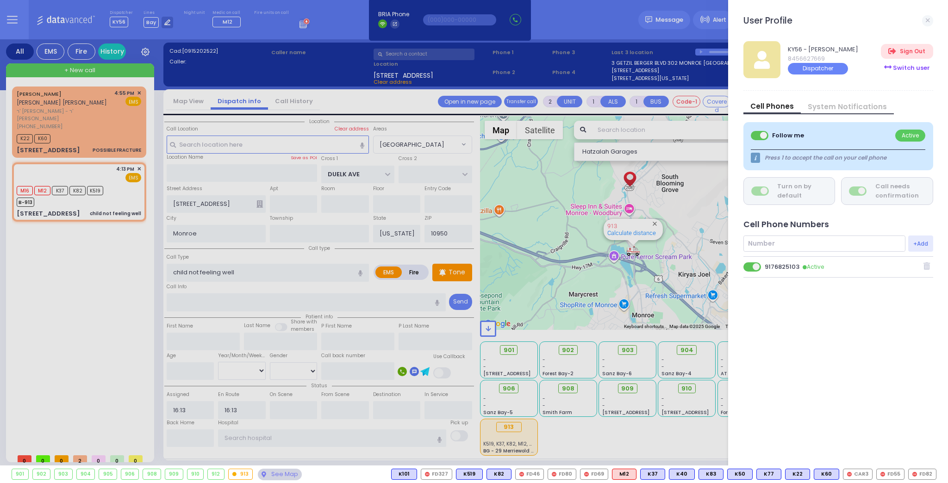
click at [914, 68] on div "Switch user" at bounding box center [906, 67] width 52 height 15
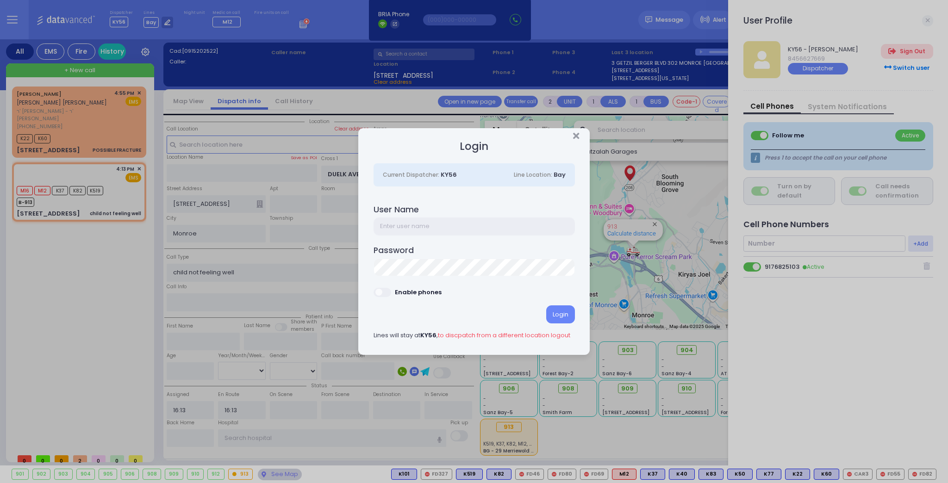
drag, startPoint x: 404, startPoint y: 217, endPoint x: 415, endPoint y: 219, distance: 11.2
click at [404, 217] on input "text" at bounding box center [473, 226] width 201 height 18
type input "KY10"
click at [558, 312] on div "Login" at bounding box center [560, 314] width 29 height 18
